Goal: Transaction & Acquisition: Purchase product/service

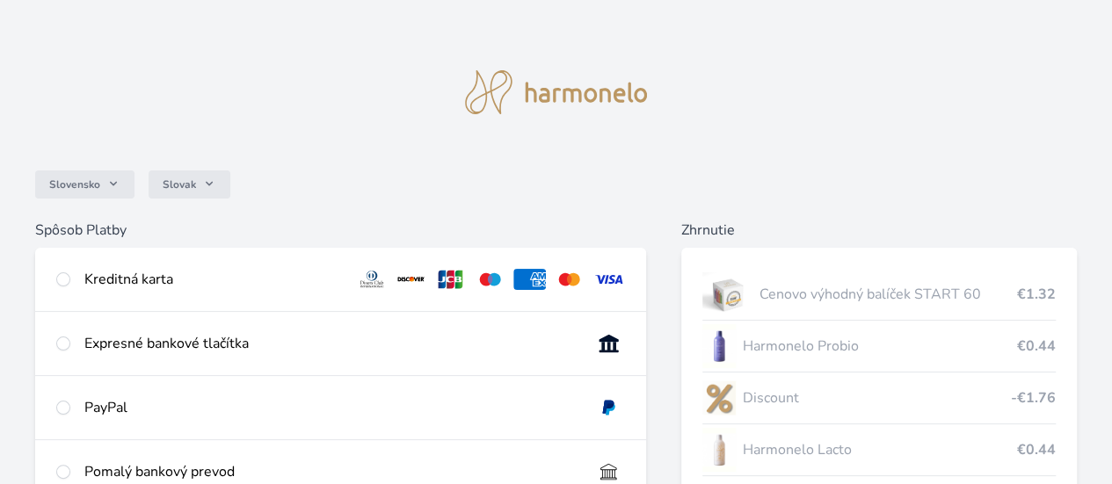
click at [244, 282] on div "Kreditná karta" at bounding box center [340, 279] width 611 height 63
radio input "true"
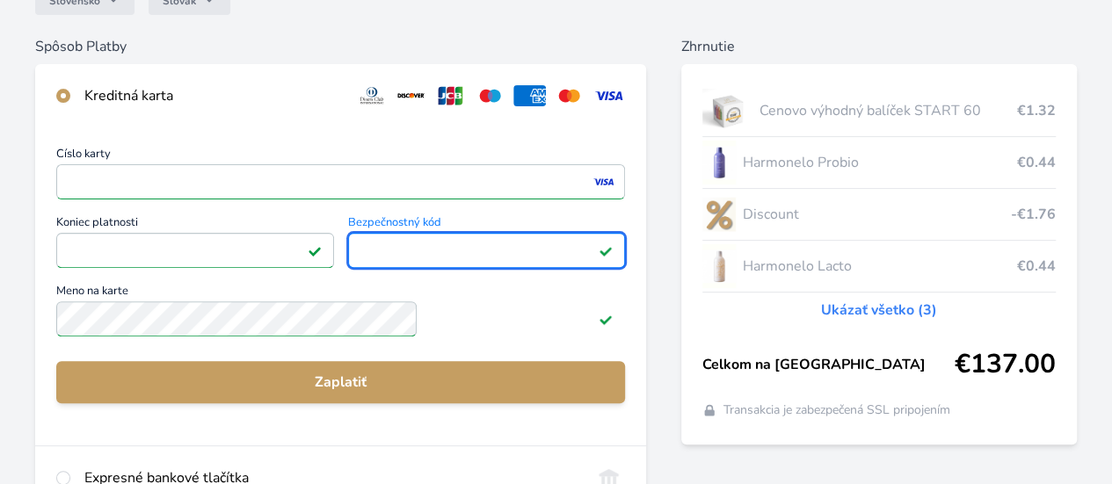
scroll to position [211, 0]
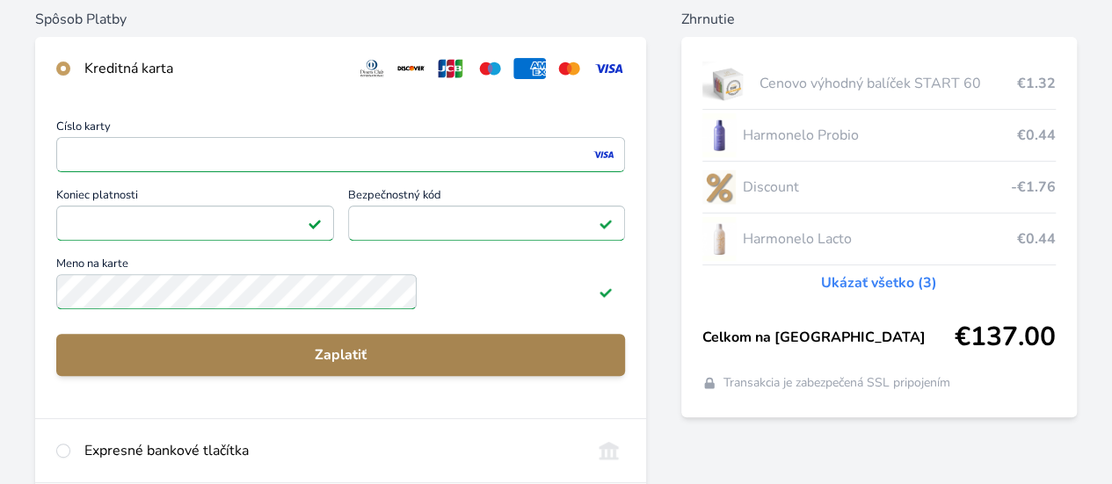
click at [385, 366] on span "Zaplatiť" at bounding box center [340, 355] width 541 height 21
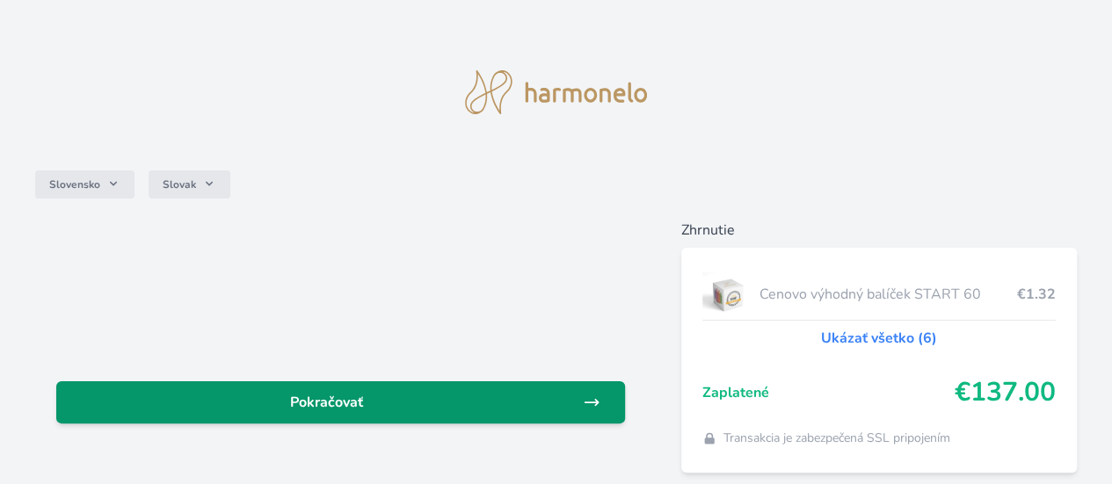
click at [473, 411] on span "Pokračovať" at bounding box center [326, 402] width 512 height 21
